Goal: Find specific page/section: Find specific page/section

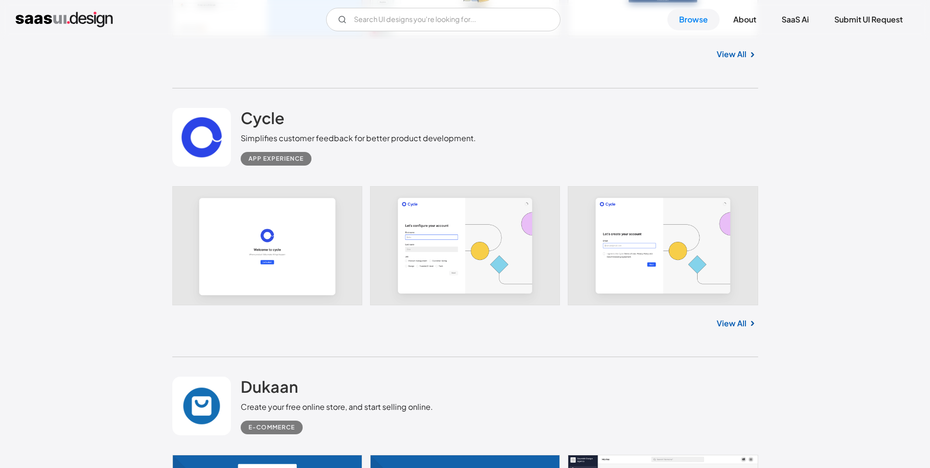
scroll to position [4525, 0]
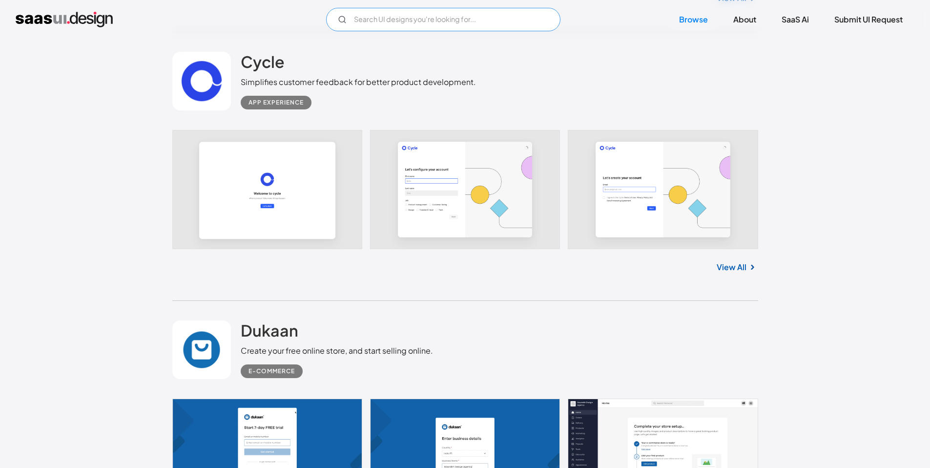
click at [452, 19] on input "Email Form" at bounding box center [443, 19] width 234 height 23
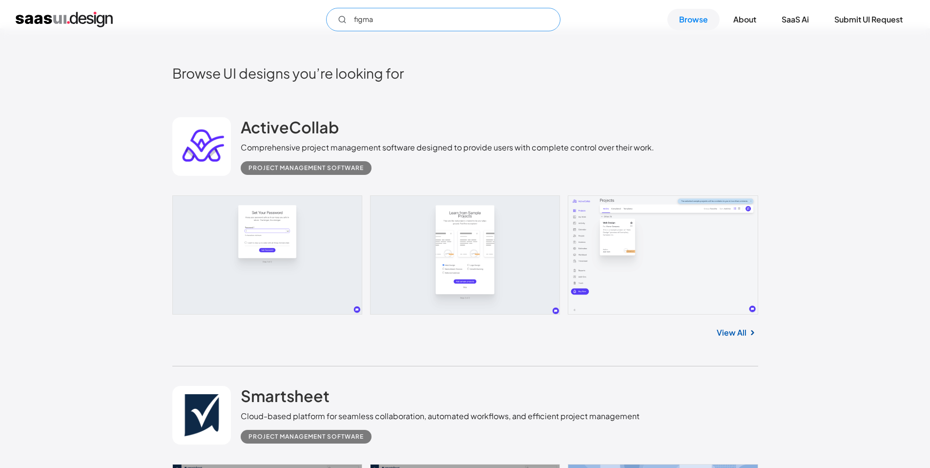
scroll to position [236, 0]
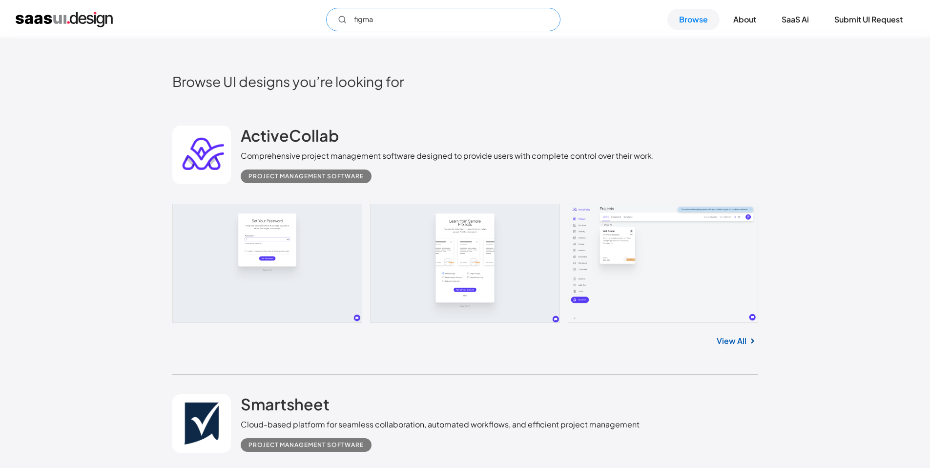
type input "figma"
drag, startPoint x: 145, startPoint y: 156, endPoint x: 161, endPoint y: 155, distance: 16.6
click at [260, 132] on h2 "ActiveCollab" at bounding box center [290, 135] width 98 height 20
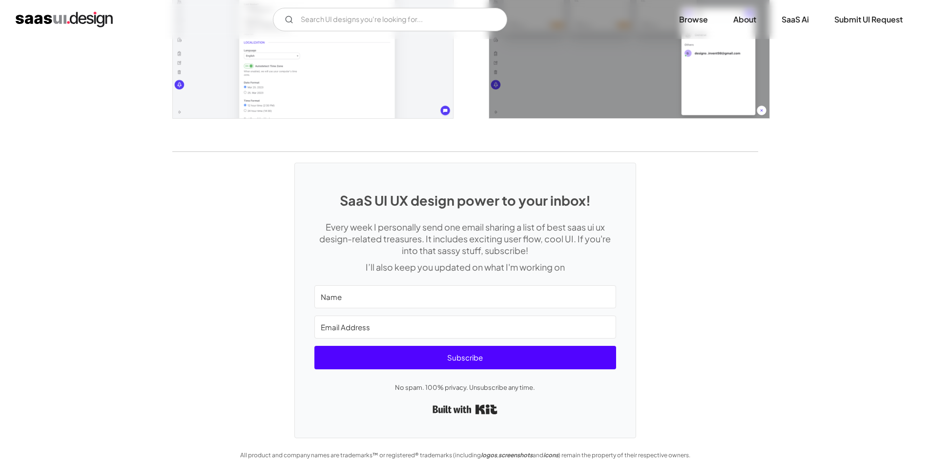
scroll to position [2218, 0]
